Goal: Task Accomplishment & Management: Complete application form

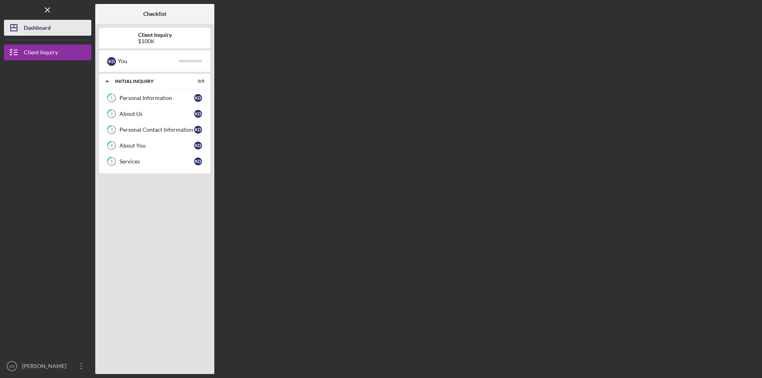
click at [38, 29] on div "Dashboard" at bounding box center [37, 29] width 27 height 18
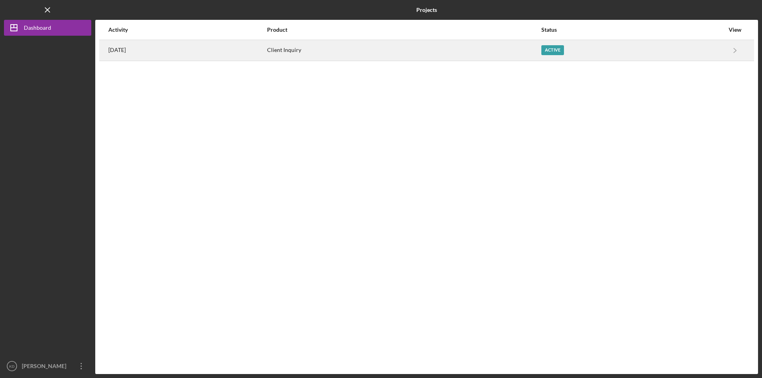
click at [695, 55] on div "Active" at bounding box center [632, 50] width 183 height 20
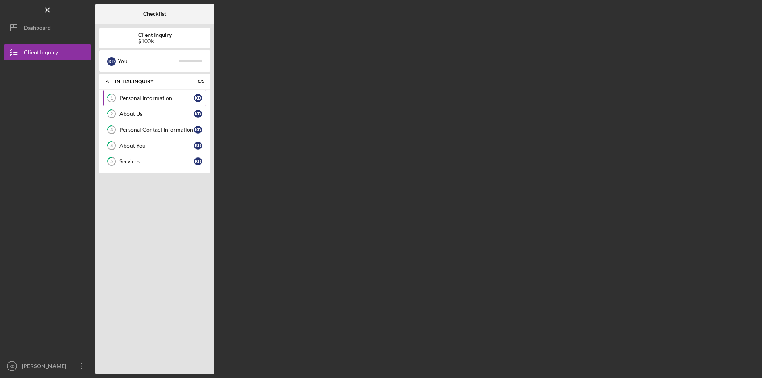
click at [180, 98] on div "Personal Information" at bounding box center [156, 98] width 75 height 6
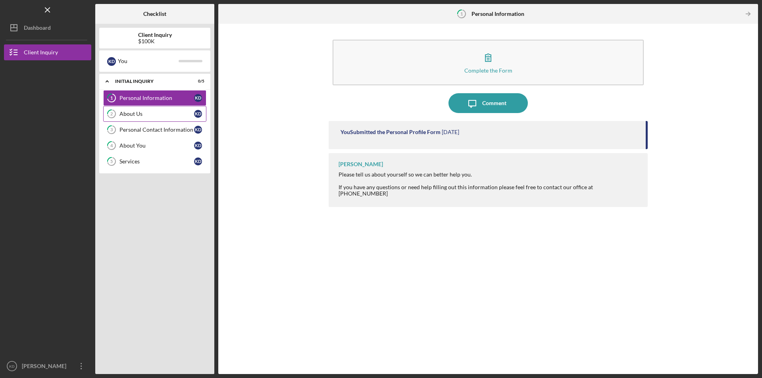
click at [165, 119] on link "2 About Us K D" at bounding box center [154, 114] width 103 height 16
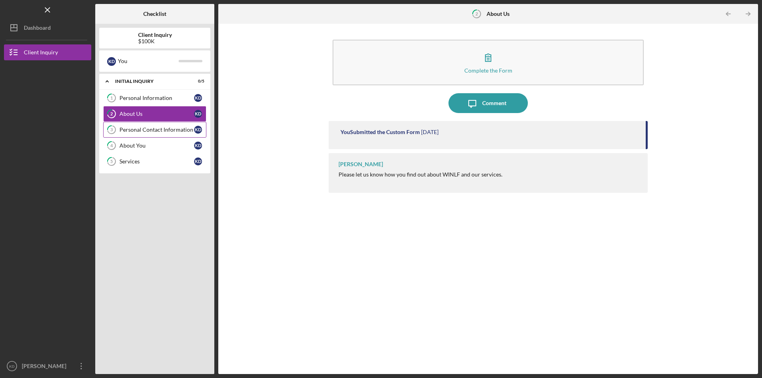
click at [164, 127] on div "Personal Contact Information" at bounding box center [156, 130] width 75 height 6
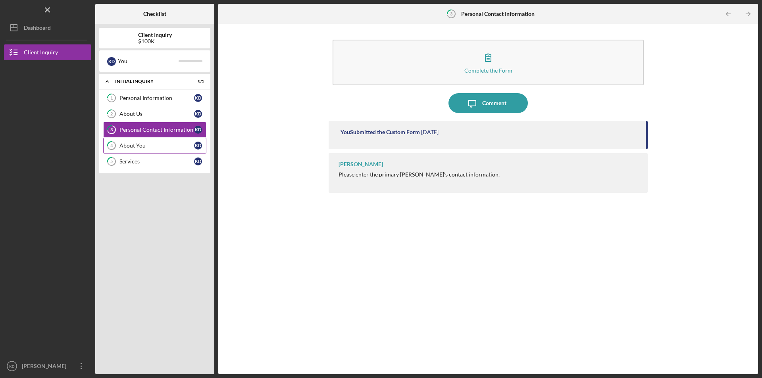
click at [157, 144] on div "About You" at bounding box center [156, 145] width 75 height 6
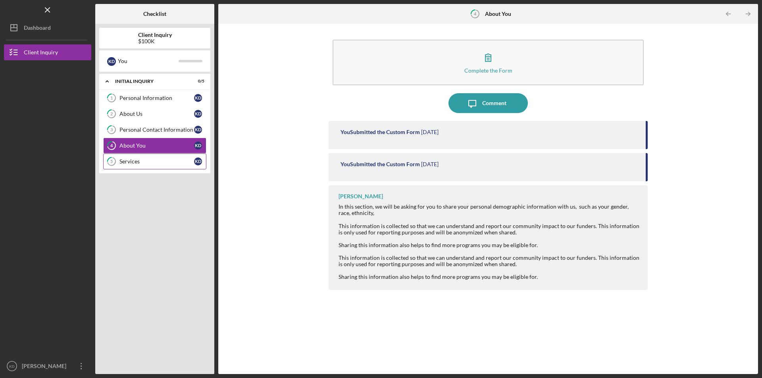
click at [154, 161] on div "Services" at bounding box center [156, 161] width 75 height 6
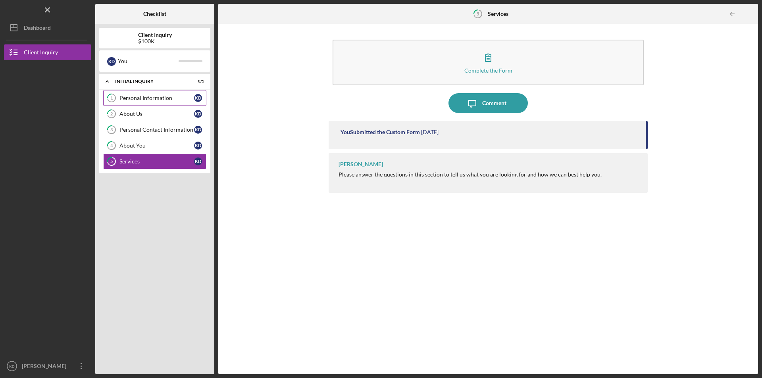
click at [149, 102] on link "1 Personal Information K D" at bounding box center [154, 98] width 103 height 16
